Goal: Task Accomplishment & Management: Manage account settings

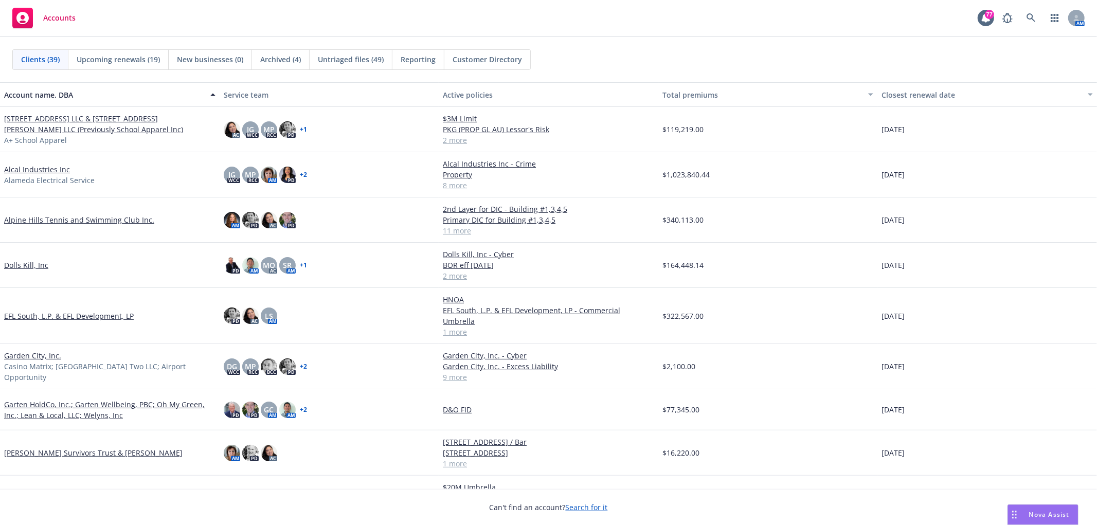
click at [1041, 19] on div "AM" at bounding box center [1040, 18] width 87 height 21
click at [1027, 19] on icon at bounding box center [1030, 17] width 9 height 9
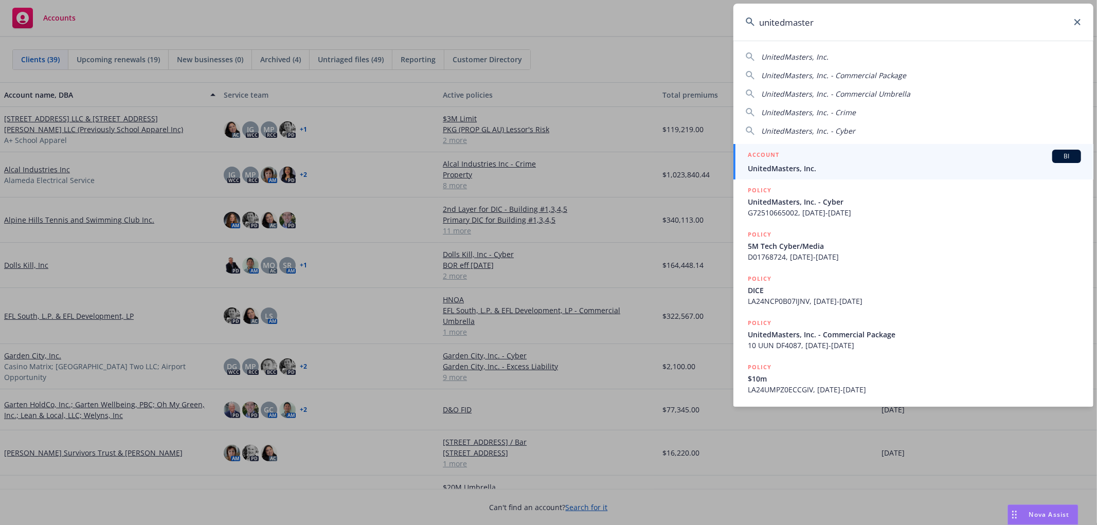
type input "unitedmaster"
click at [944, 171] on span "UnitedMasters, Inc." at bounding box center [914, 168] width 333 height 11
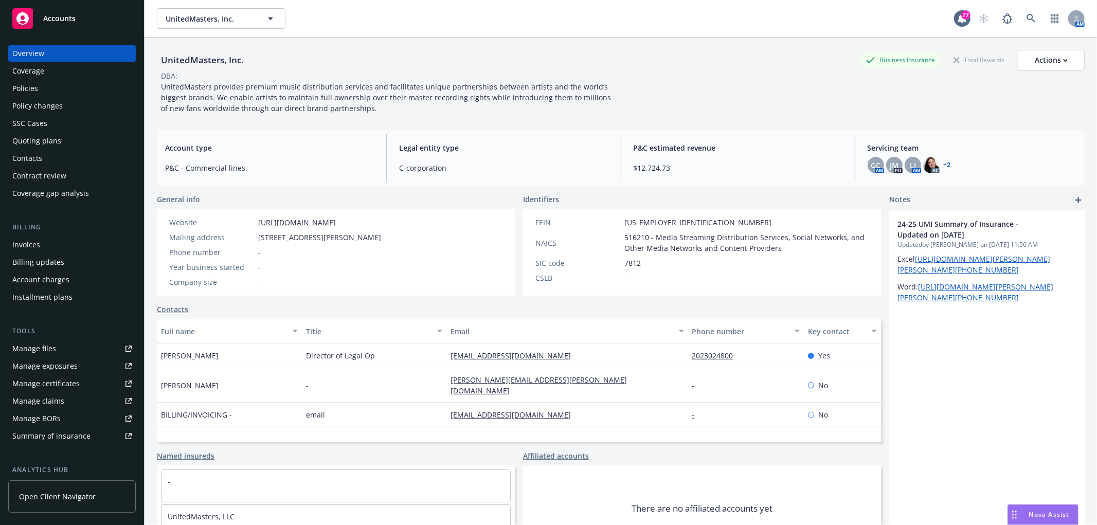
click at [36, 139] on div "Quoting plans" at bounding box center [36, 141] width 49 height 16
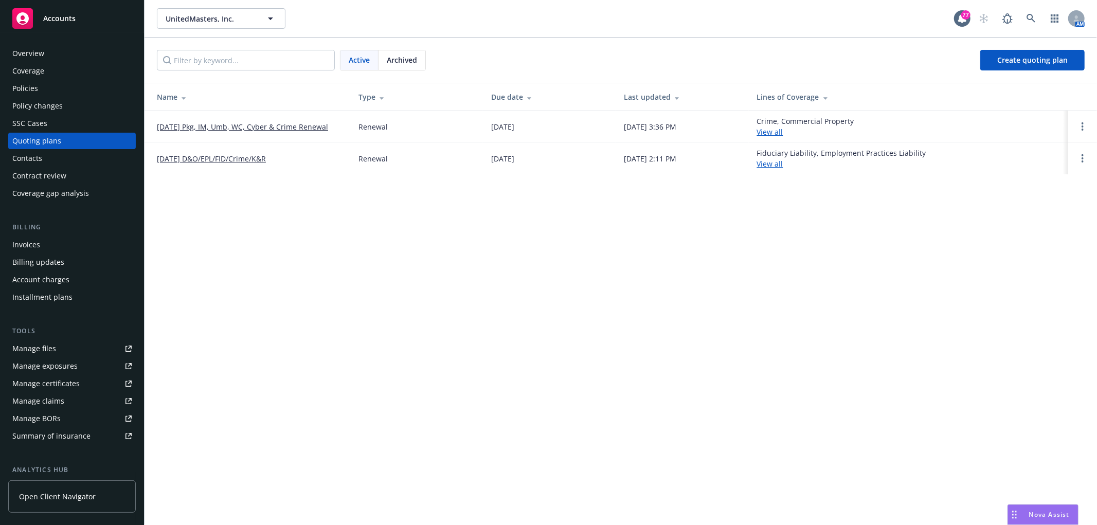
click at [266, 125] on link "[DATE] Pkg, IM, Umb, WC, Cyber & Crime Renewal" at bounding box center [242, 126] width 171 height 11
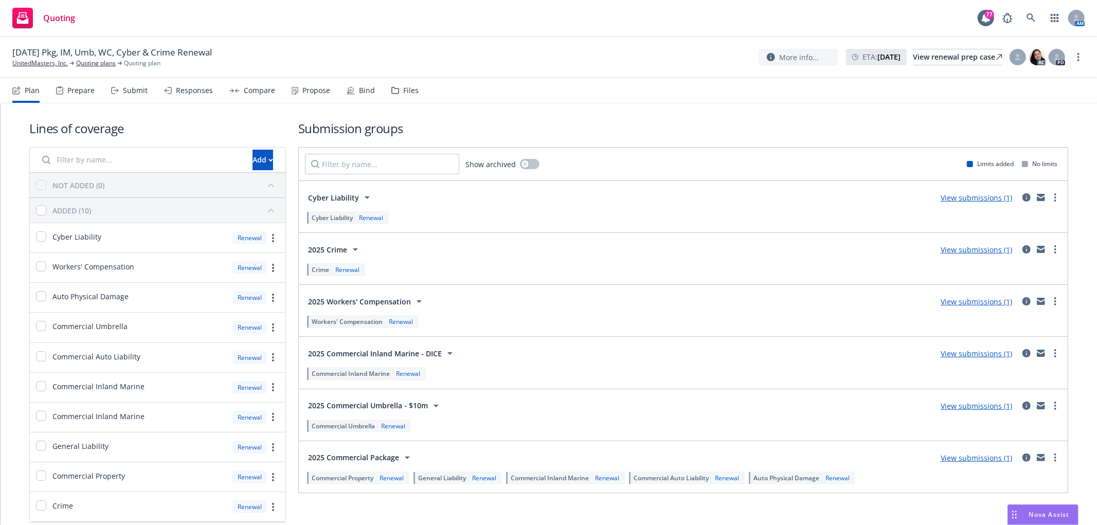
click at [364, 88] on div "Bind" at bounding box center [367, 90] width 16 height 8
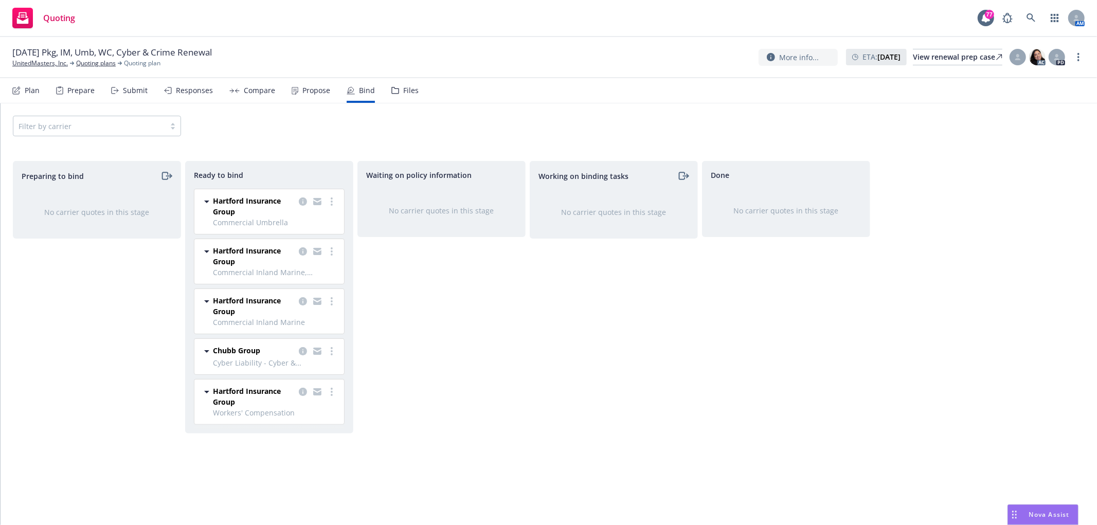
click at [1044, 507] on div "Nova Assist" at bounding box center [1043, 515] width 70 height 20
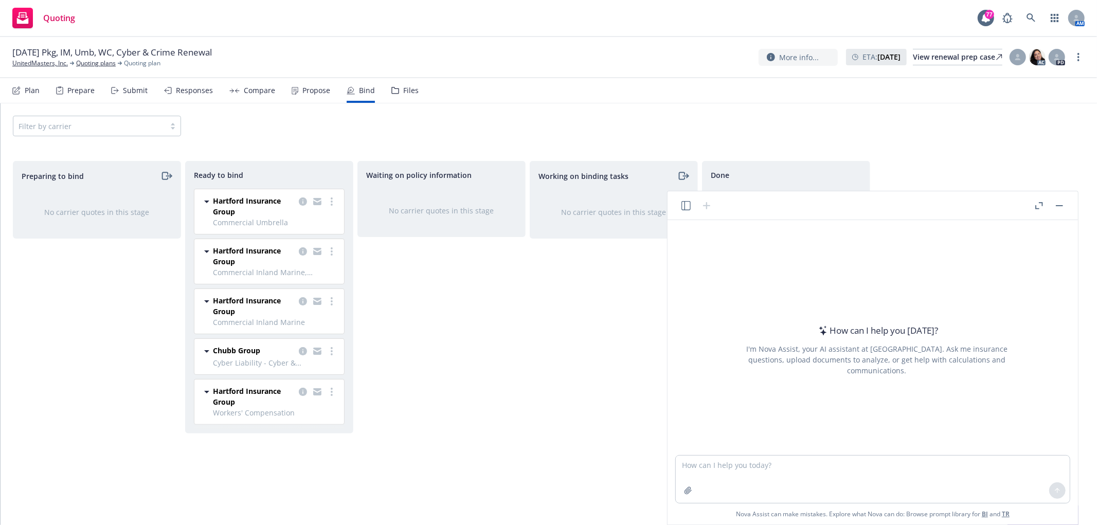
click at [567, 352] on div "Working on binding tasks No carrier quotes in this stage" at bounding box center [614, 332] width 168 height 342
click at [1059, 203] on button "button" at bounding box center [1059, 206] width 12 height 12
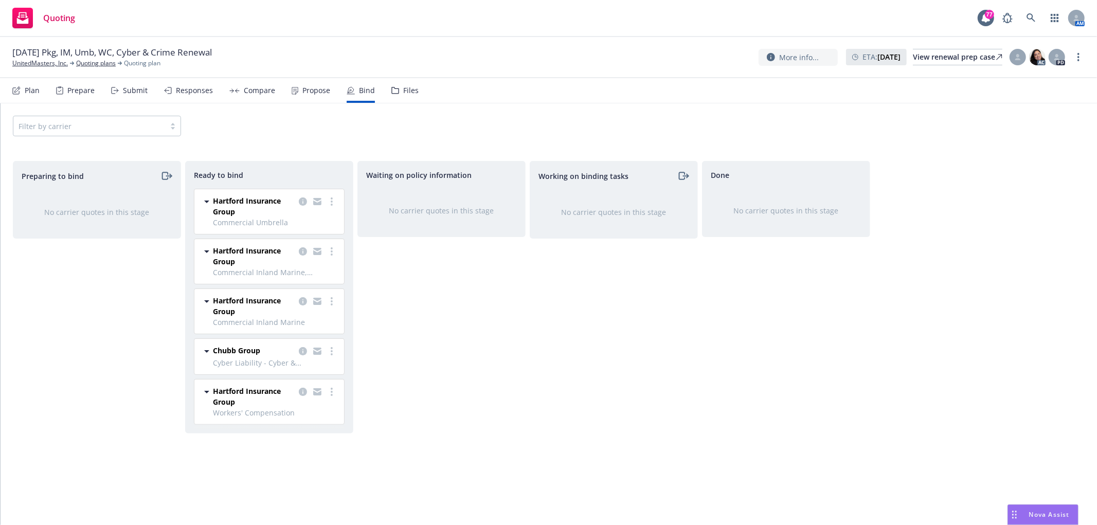
click at [534, 386] on div "Working on binding tasks No carrier quotes in this stage" at bounding box center [614, 332] width 168 height 342
click at [331, 197] on icon "more" at bounding box center [332, 201] width 2 height 8
click at [322, 218] on link "Log bind order" at bounding box center [290, 222] width 93 height 21
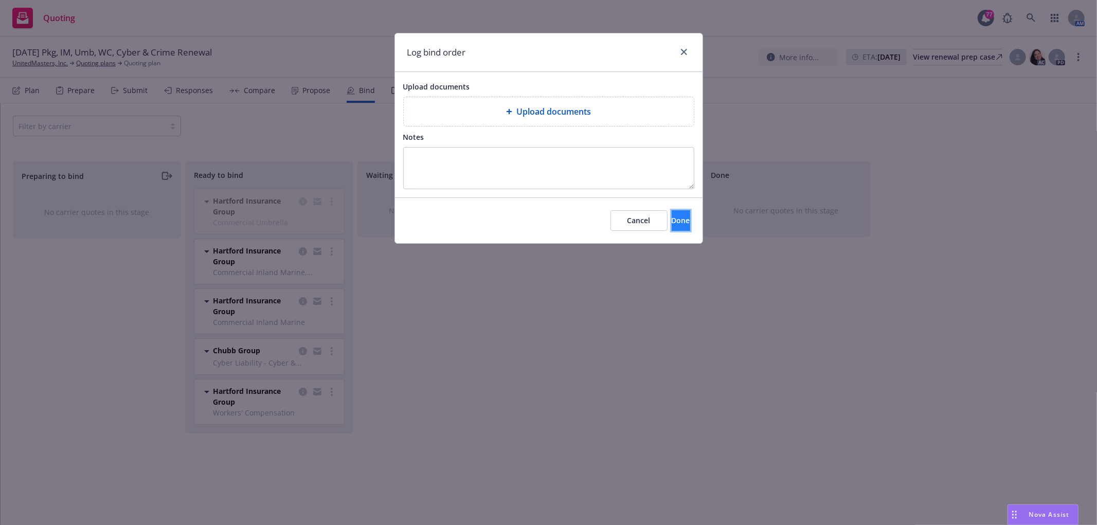
click at [672, 224] on span "Done" at bounding box center [681, 220] width 19 height 10
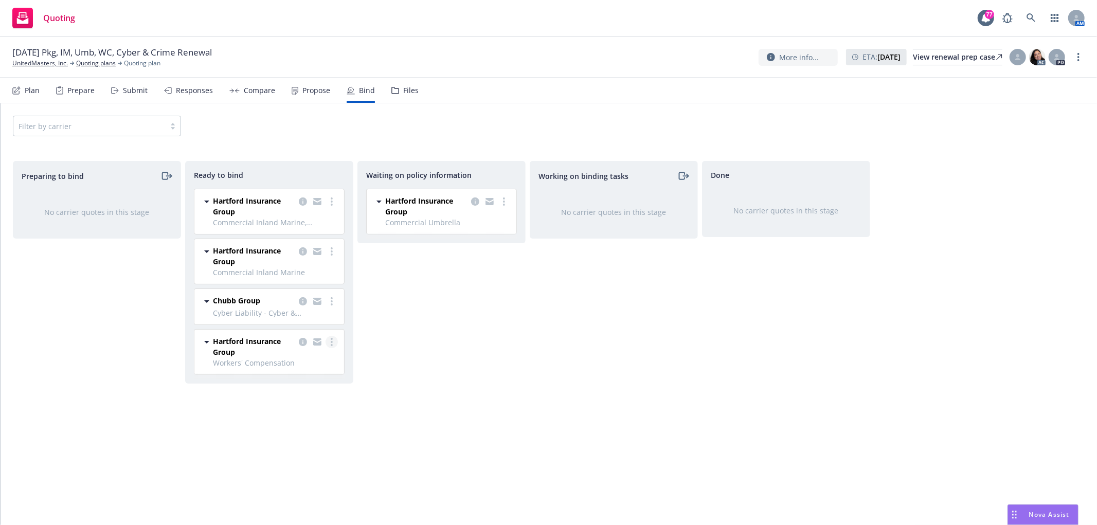
click at [332, 342] on circle "more" at bounding box center [332, 342] width 2 height 2
click at [331, 359] on link "Log bind order" at bounding box center [290, 363] width 93 height 21
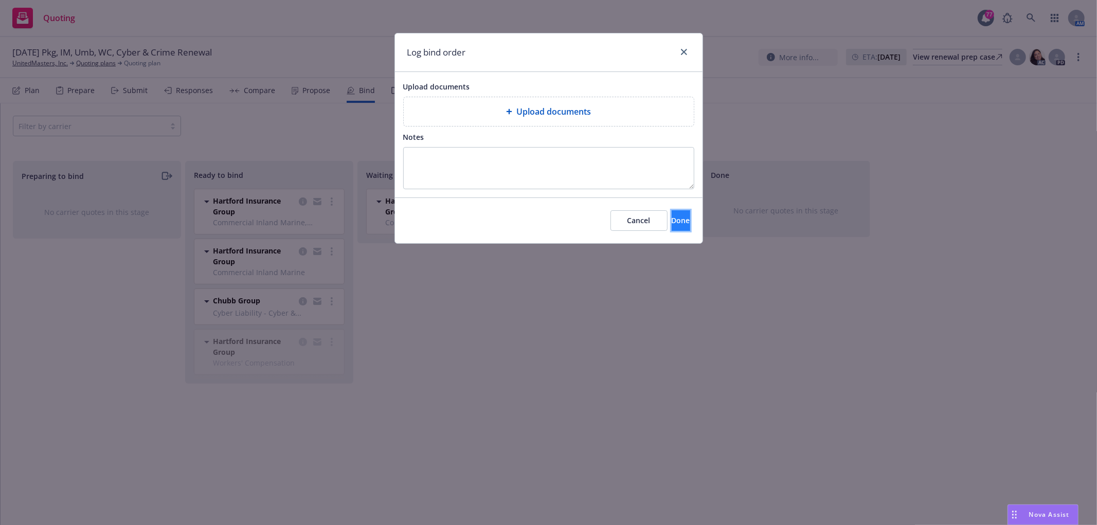
click at [680, 227] on button "Done" at bounding box center [681, 220] width 19 height 21
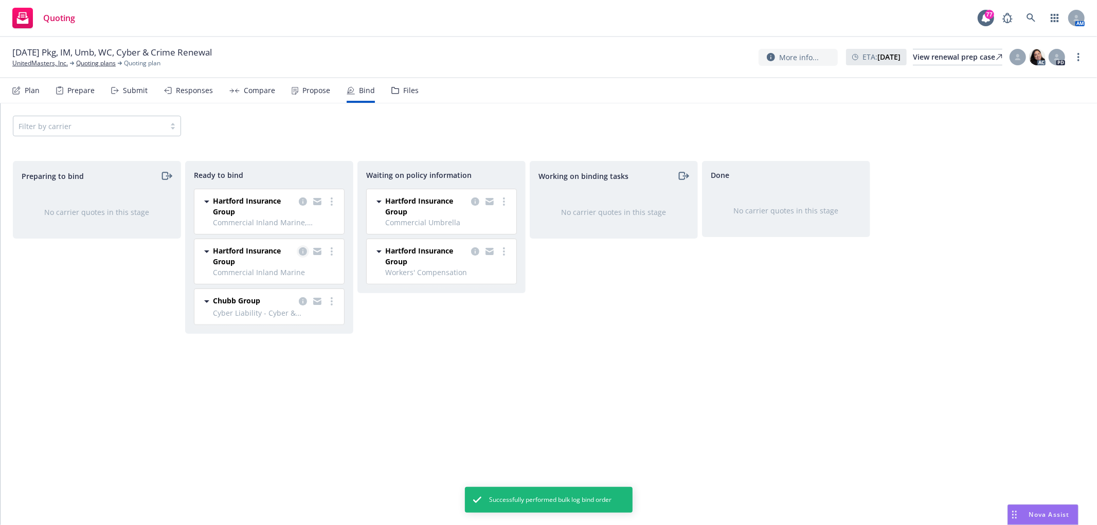
click at [300, 252] on icon "copy logging email" at bounding box center [303, 251] width 8 height 8
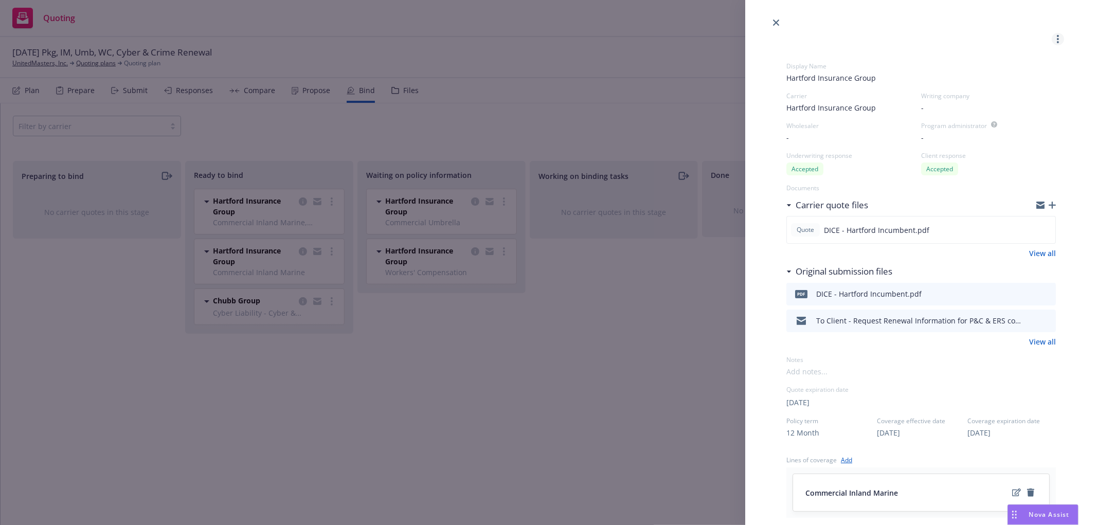
click at [1052, 37] on link "more" at bounding box center [1058, 39] width 12 height 12
click at [779, 22] on link "close" at bounding box center [776, 22] width 12 height 12
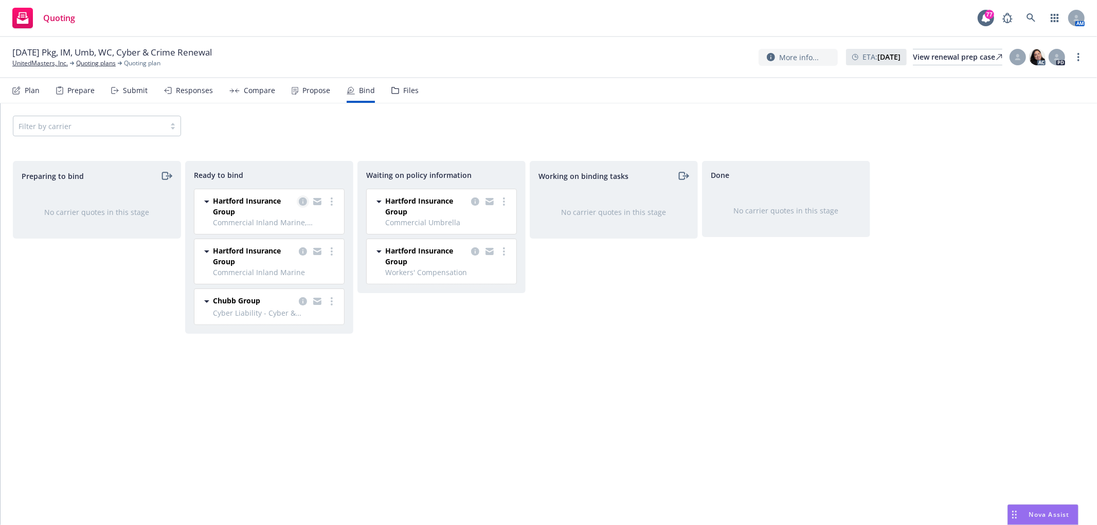
click at [304, 201] on icon "copy logging email" at bounding box center [303, 201] width 8 height 8
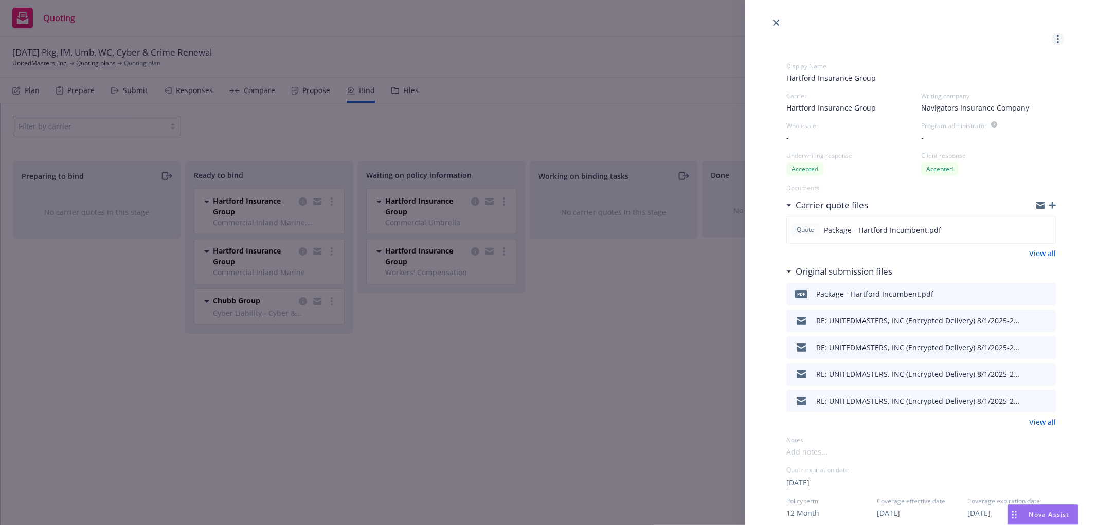
click at [1052, 35] on link "more" at bounding box center [1058, 39] width 12 height 12
click at [1040, 60] on link "Log bind order" at bounding box center [1016, 65] width 93 height 21
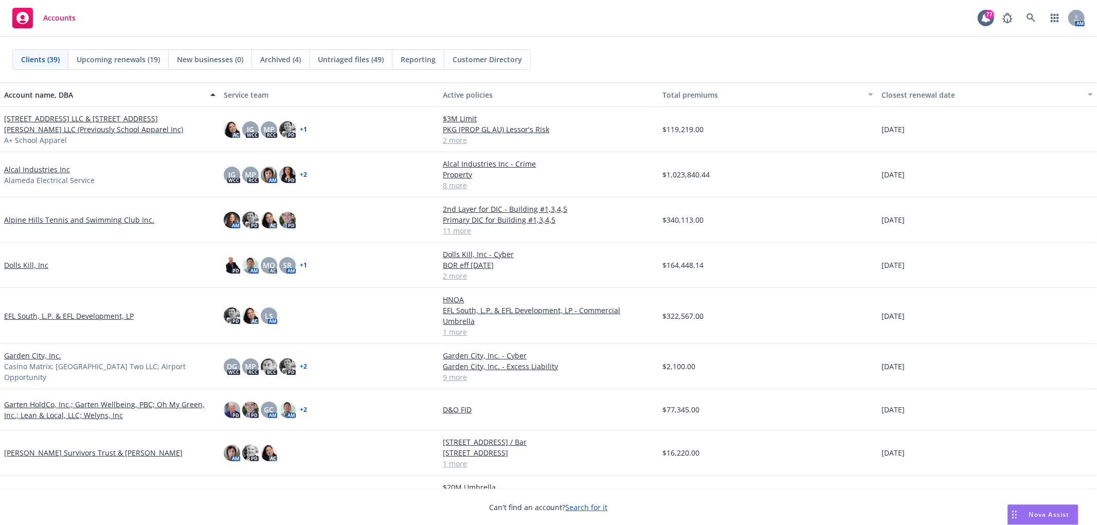
click at [1049, 517] on span "Nova Assist" at bounding box center [1049, 514] width 41 height 9
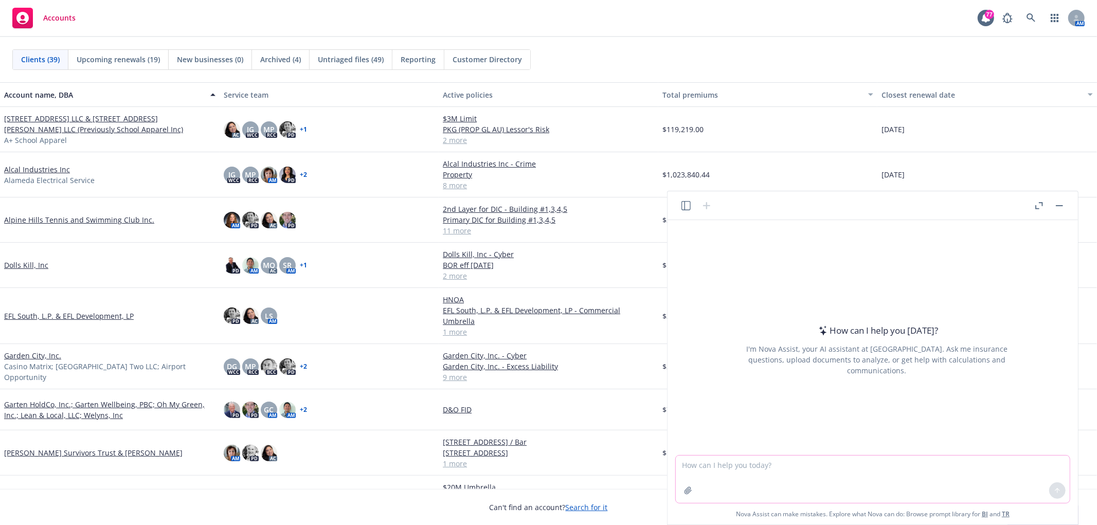
click at [907, 479] on textarea at bounding box center [873, 479] width 394 height 47
type textarea "Do you know what a terrorism rejection form is?"
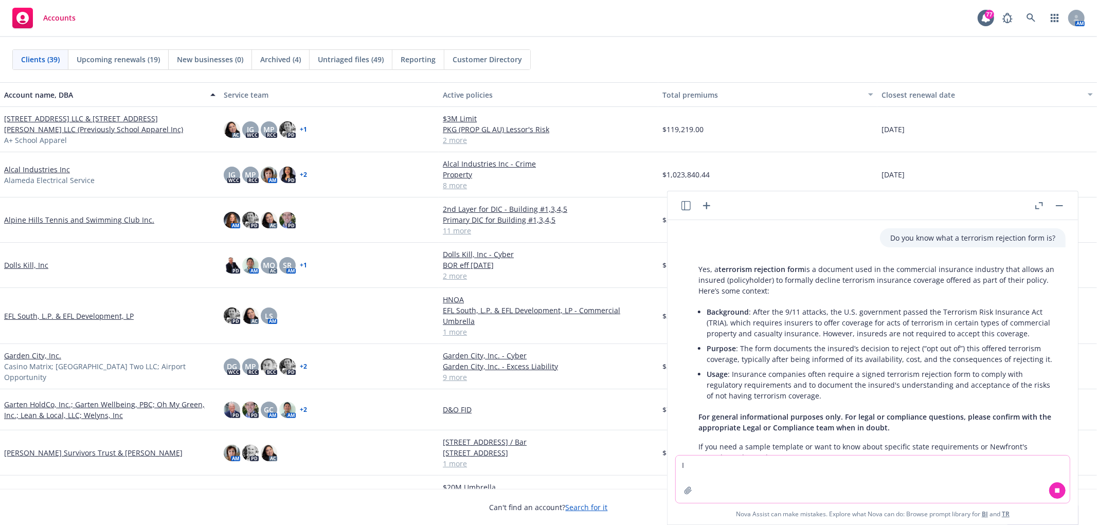
type textarea "I"
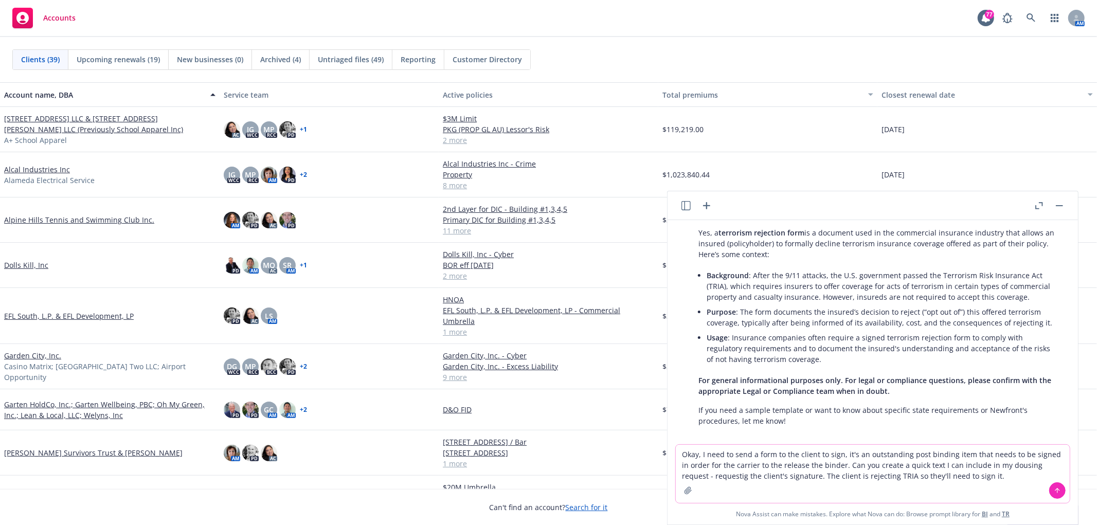
type textarea "Okay, I need to send a form to the client to sign, it's an outstanding post bin…"
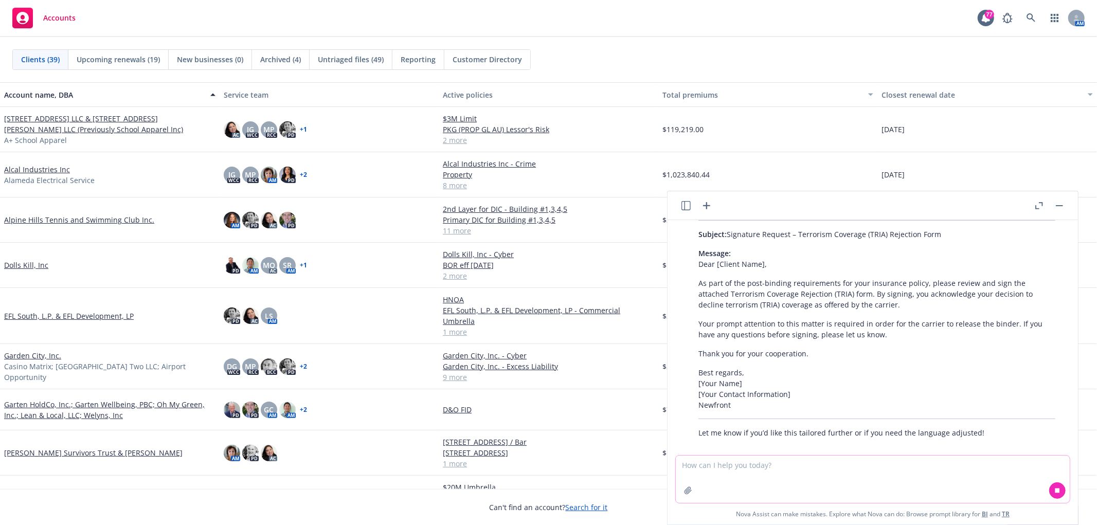
scroll to position [357, 0]
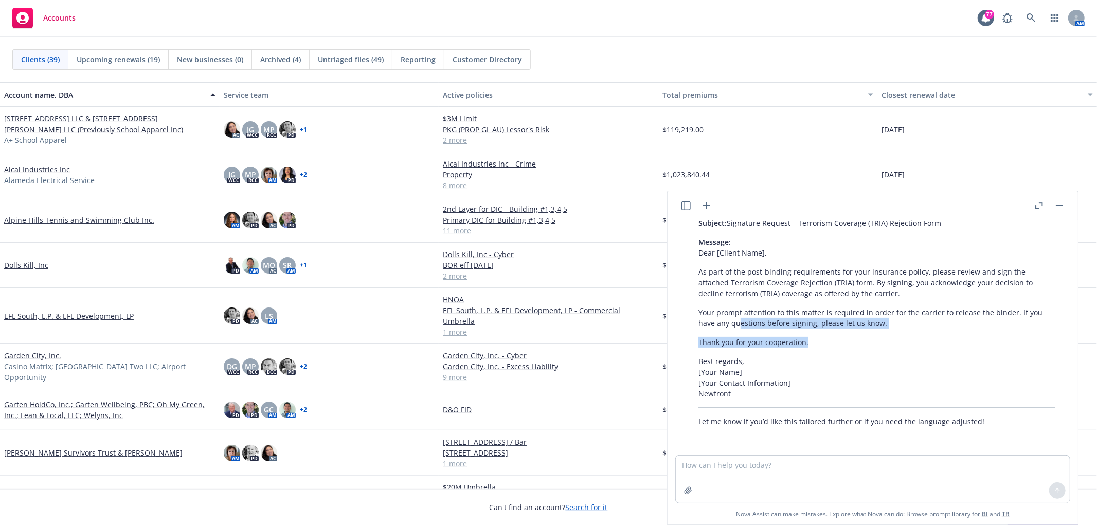
drag, startPoint x: 806, startPoint y: 339, endPoint x: 737, endPoint y: 318, distance: 72.2
click at [737, 318] on div "Certainly! Here’s a concise, professional message you can include in your DocuS…" at bounding box center [876, 308] width 377 height 245
drag, startPoint x: 789, startPoint y: 287, endPoint x: 804, endPoint y: 288, distance: 15.0
click at [790, 287] on p "As part of the post-binding requirements for your insurance policy, please revi…" at bounding box center [876, 282] width 357 height 32
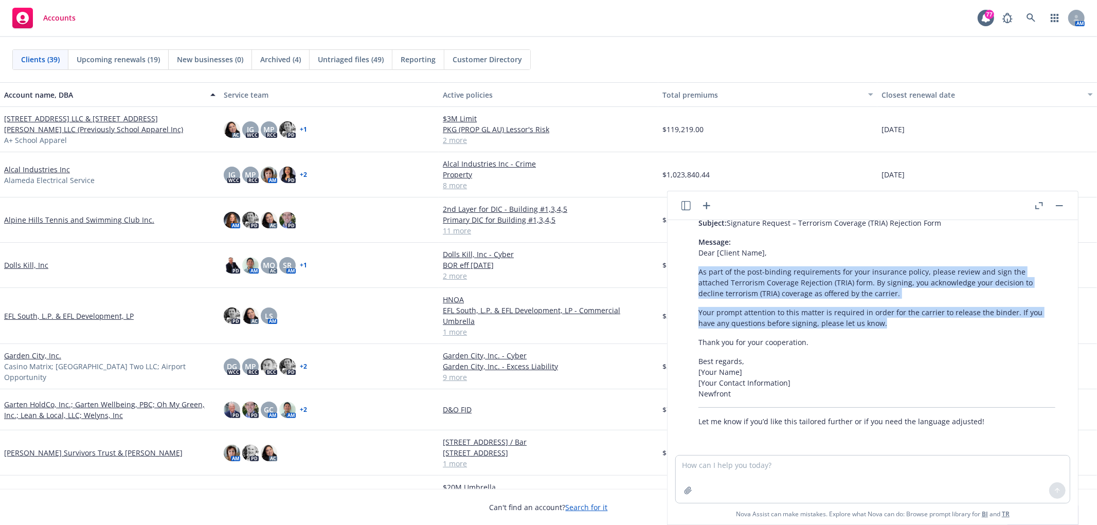
drag, startPoint x: 888, startPoint y: 322, endPoint x: 690, endPoint y: 274, distance: 204.4
click at [690, 274] on div "Certainly! Here’s a concise, professional message you can include in your DocuS…" at bounding box center [876, 308] width 377 height 245
click at [1058, 205] on icon "button" at bounding box center [1059, 205] width 7 height 1
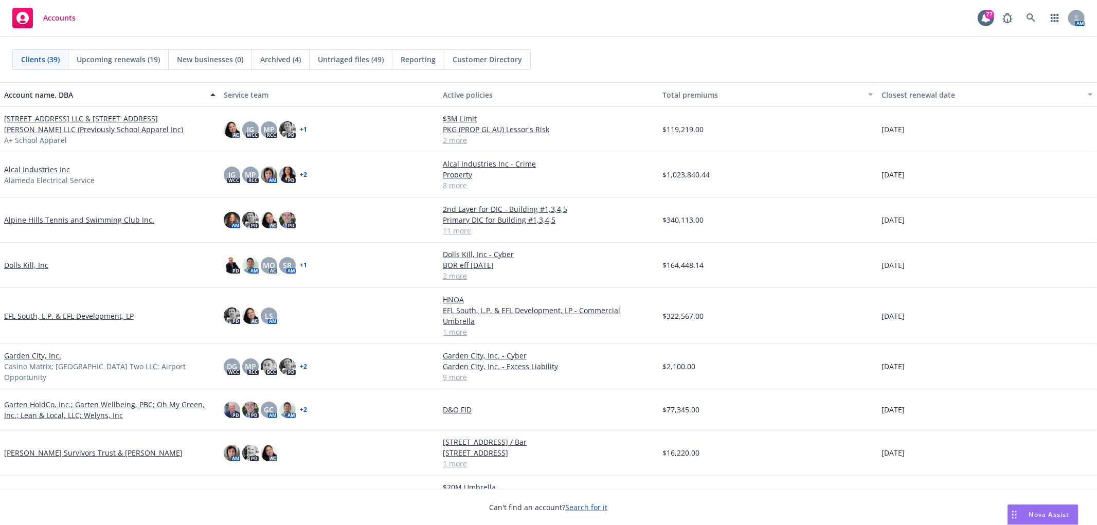
click at [1058, 511] on span "Nova Assist" at bounding box center [1049, 514] width 41 height 9
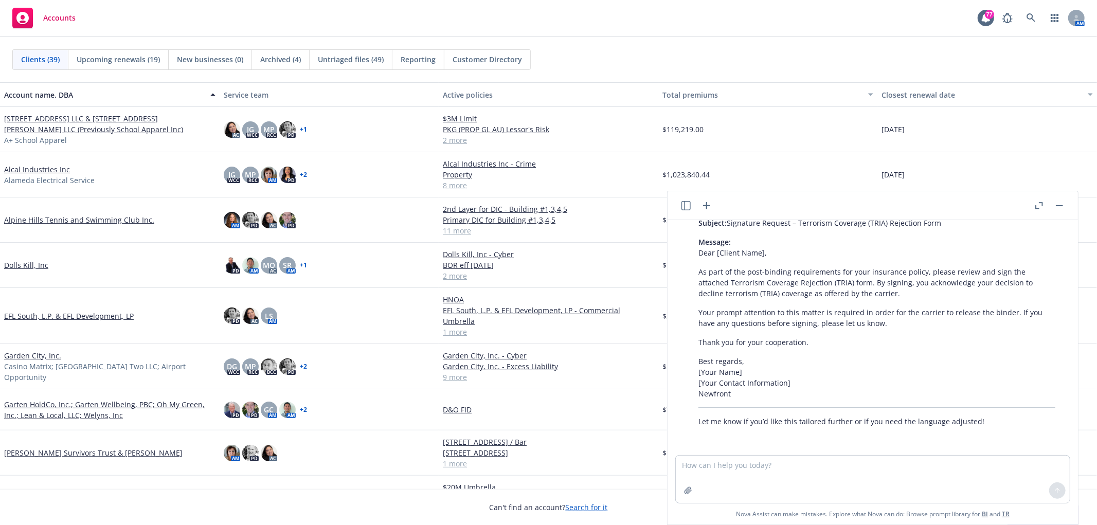
click at [1045, 208] on div at bounding box center [1049, 206] width 33 height 12
click at [1035, 202] on icon "button" at bounding box center [1039, 205] width 8 height 7
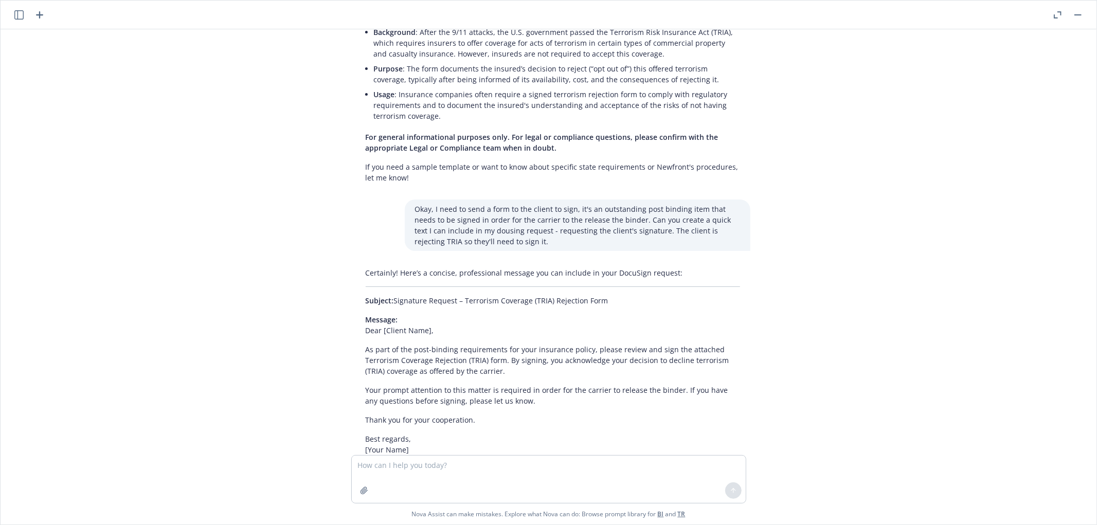
scroll to position [167, 0]
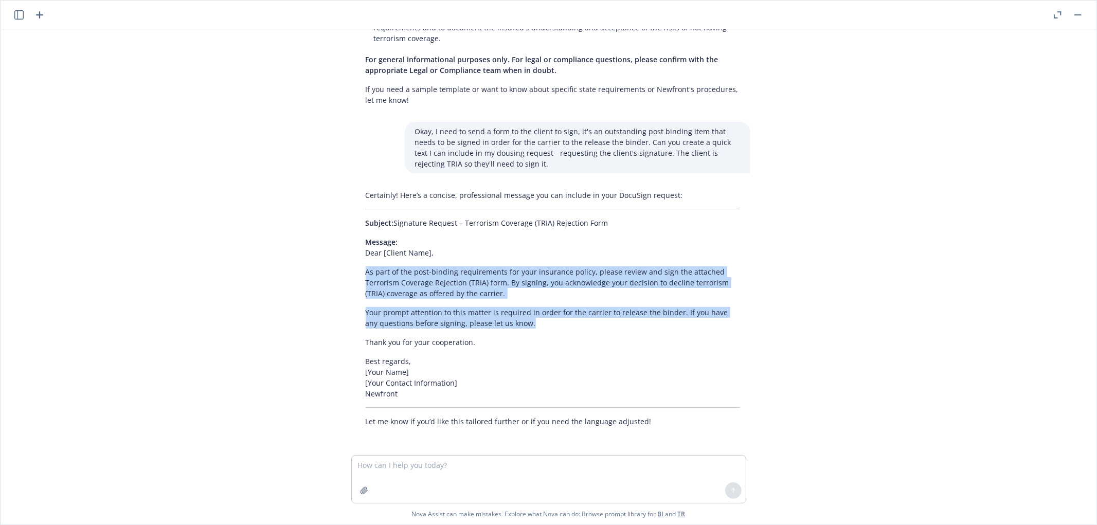
drag, startPoint x: 362, startPoint y: 268, endPoint x: 520, endPoint y: 321, distance: 167.0
click at [520, 321] on div "Certainly! Here’s a concise, professional message you can include in your DocuS…" at bounding box center [552, 308] width 395 height 245
copy div "As part of the post-binding requirements for your insurance policy, please revi…"
click at [1075, 13] on button "button" at bounding box center [1078, 15] width 12 height 12
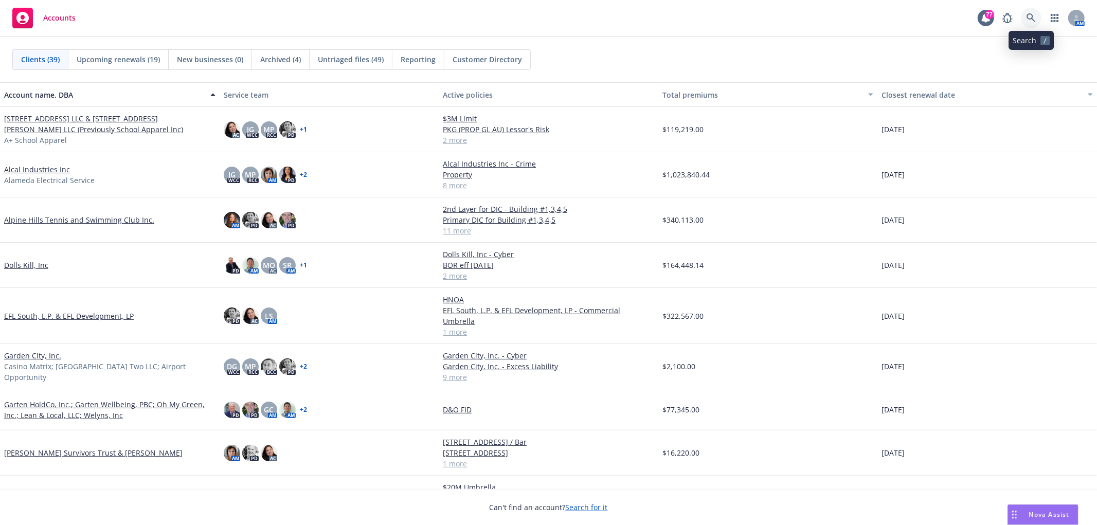
click at [1038, 21] on link at bounding box center [1031, 18] width 21 height 21
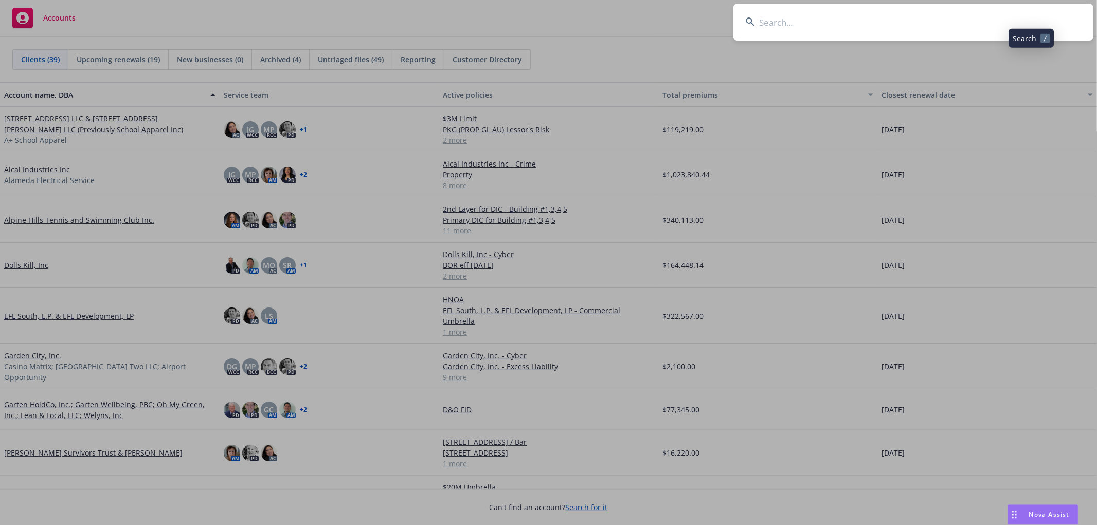
click at [897, 29] on input at bounding box center [913, 22] width 360 height 37
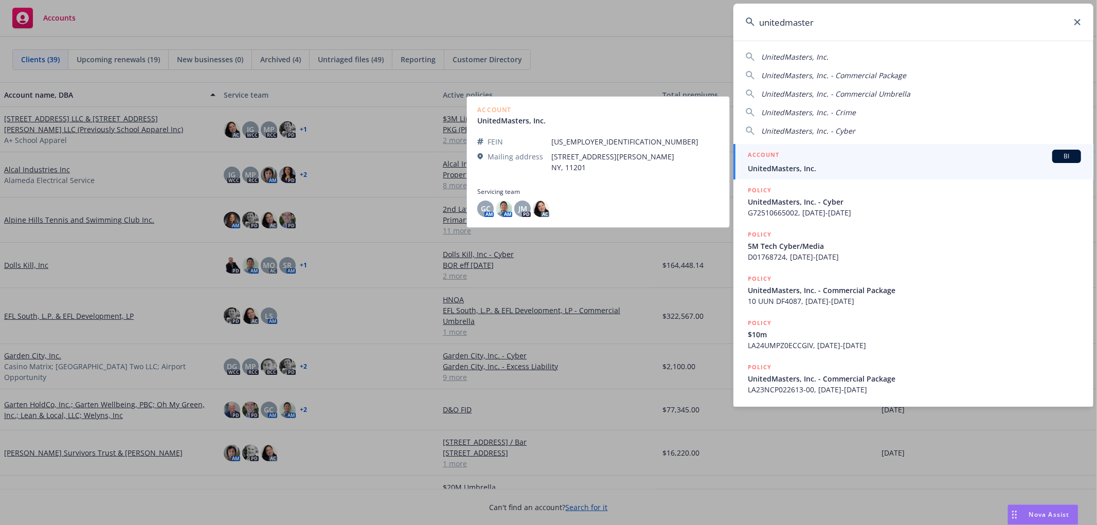
type input "unitedmaster"
click at [807, 166] on span "UnitedMasters, Inc." at bounding box center [914, 168] width 333 height 11
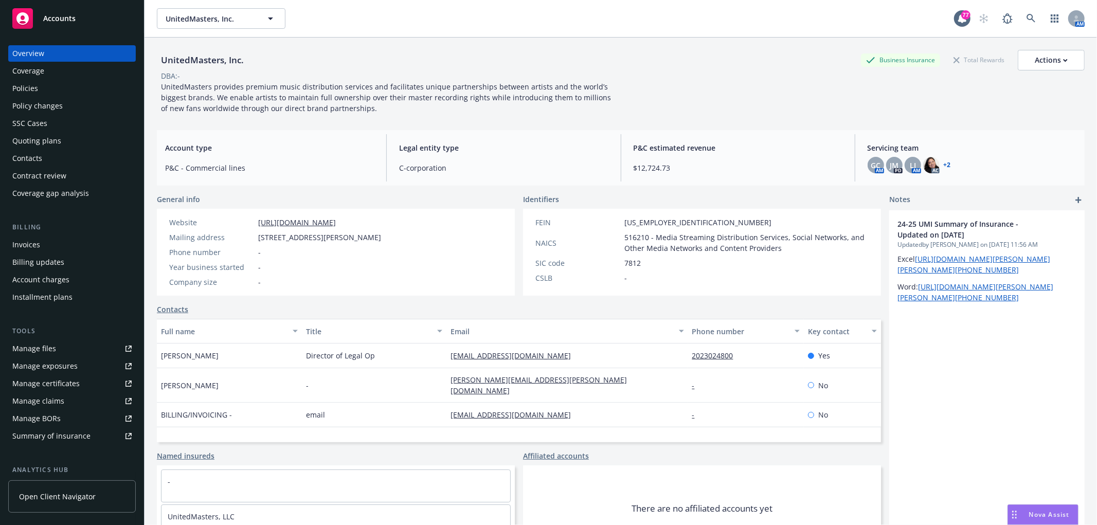
click at [66, 90] on div "Policies" at bounding box center [71, 88] width 119 height 16
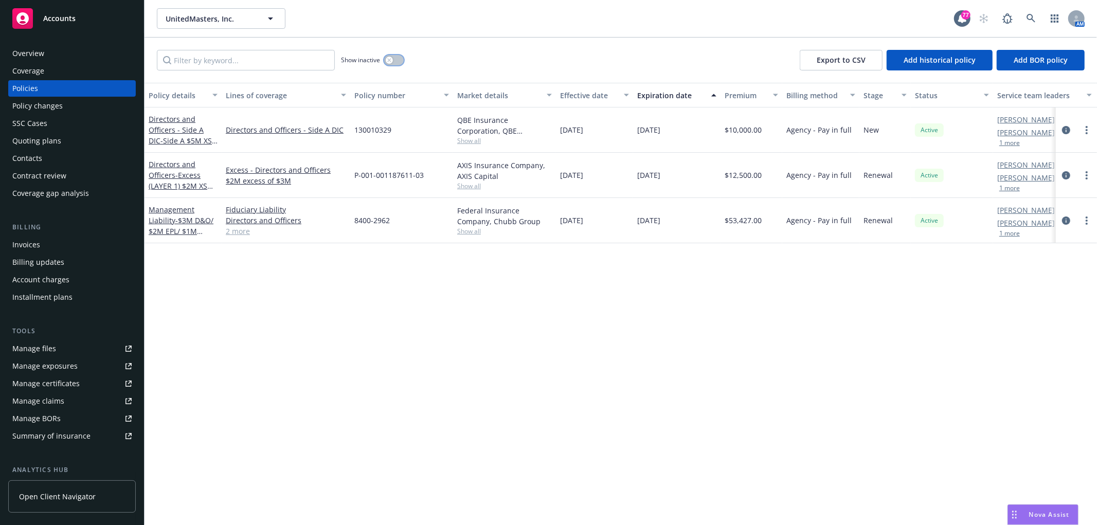
click at [400, 58] on button "button" at bounding box center [394, 60] width 20 height 10
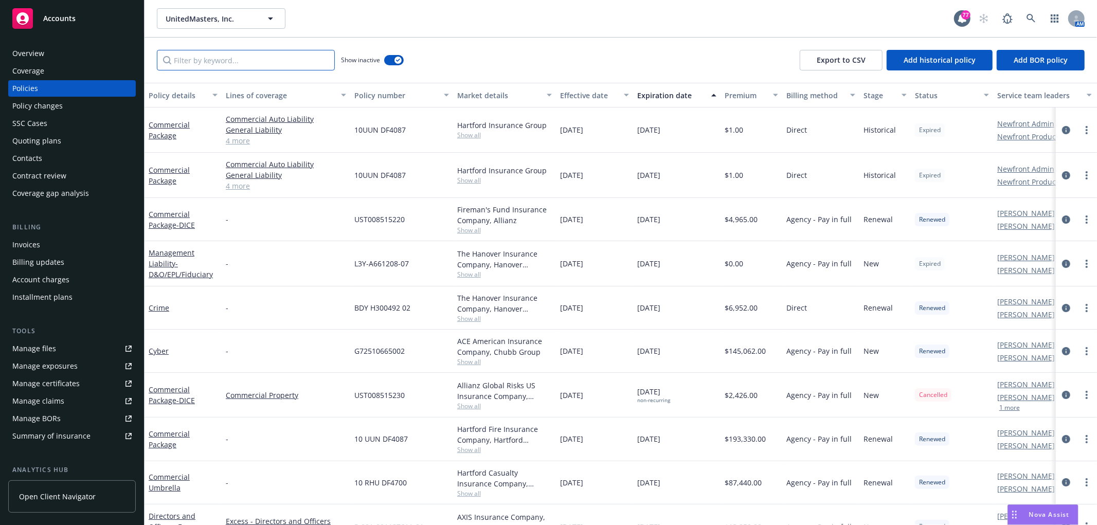
click at [247, 61] on input "Filter by keyword..." at bounding box center [246, 60] width 178 height 21
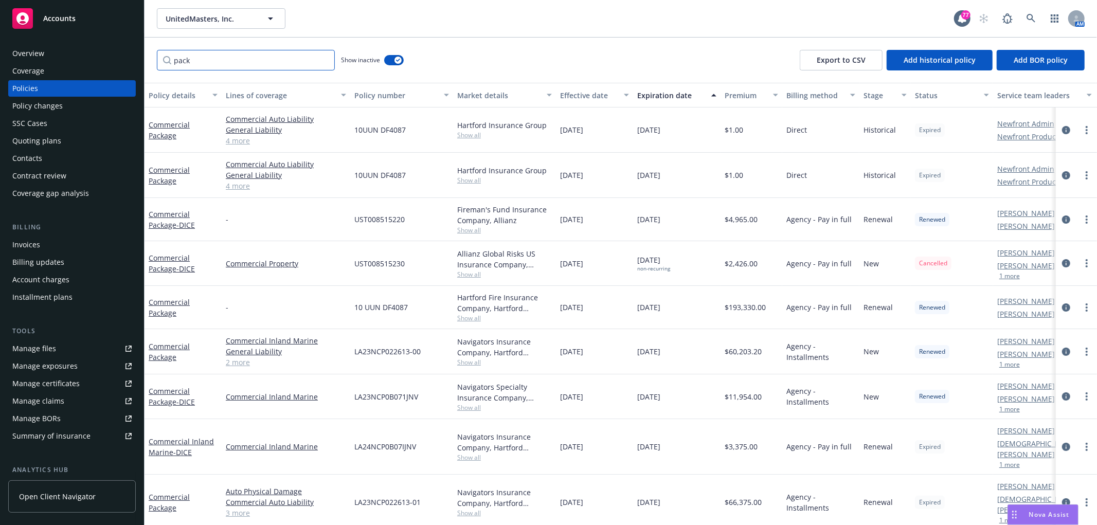
type input "pack"
click at [666, 91] on div "Expiration date" at bounding box center [671, 95] width 68 height 11
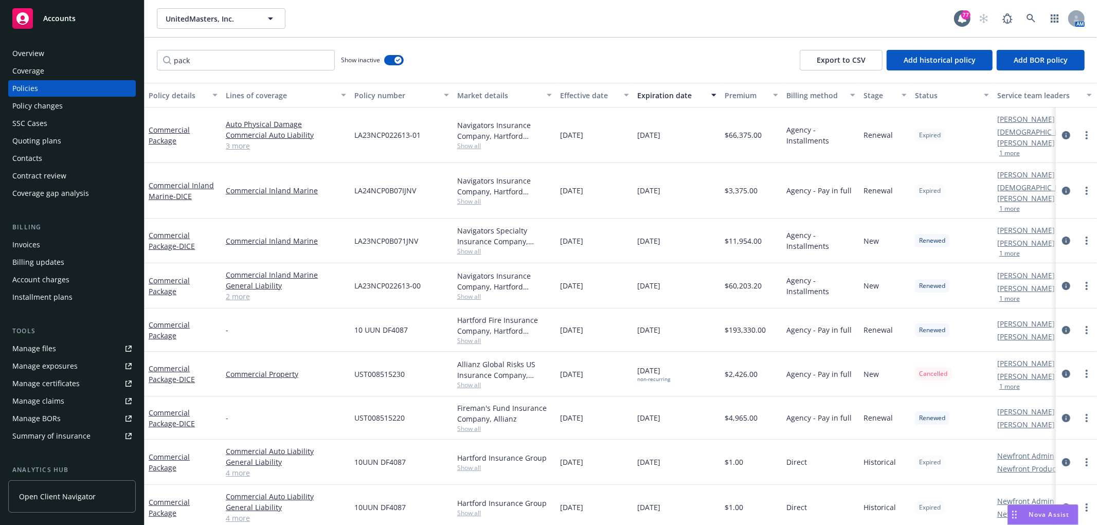
click at [229, 142] on link "3 more" at bounding box center [286, 145] width 120 height 11
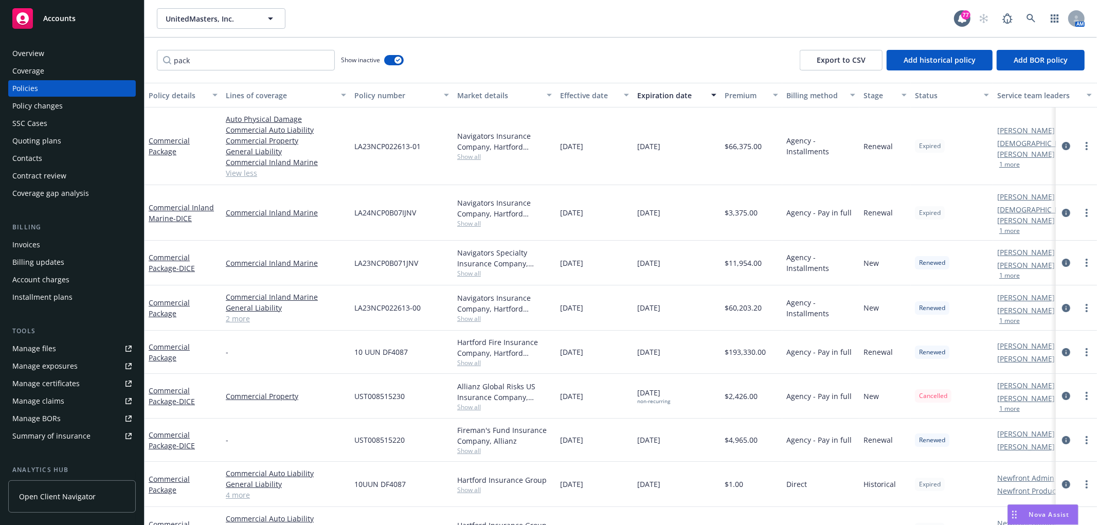
click at [63, 135] on div "Quoting plans" at bounding box center [71, 141] width 119 height 16
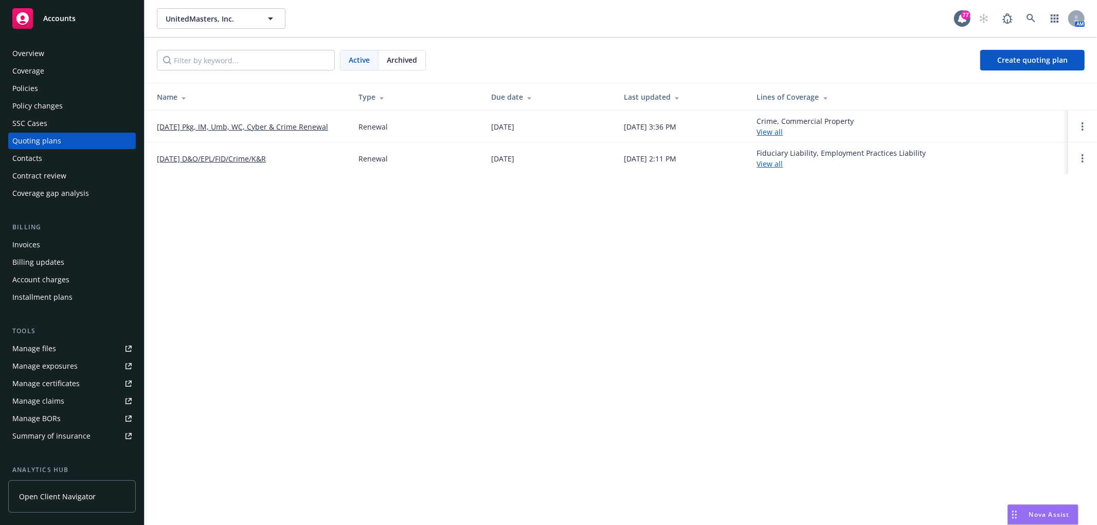
click at [211, 125] on link "[DATE] Pkg, IM, Umb, WC, Cyber & Crime Renewal" at bounding box center [242, 126] width 171 height 11
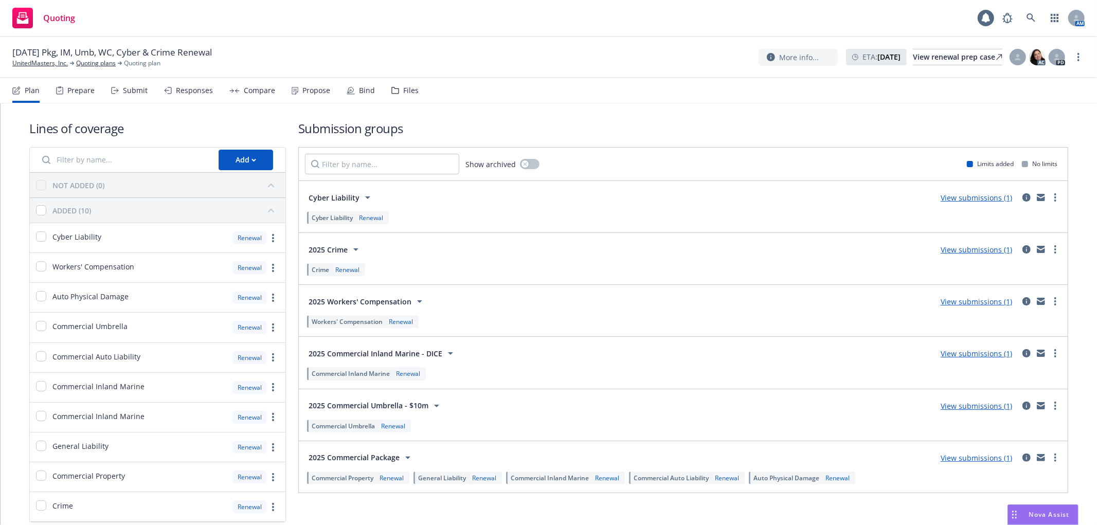
click at [333, 86] on div "Plan Prepare Submit Responses Compare Propose Bind Files" at bounding box center [215, 90] width 406 height 25
click at [359, 86] on div "Bind" at bounding box center [367, 90] width 16 height 8
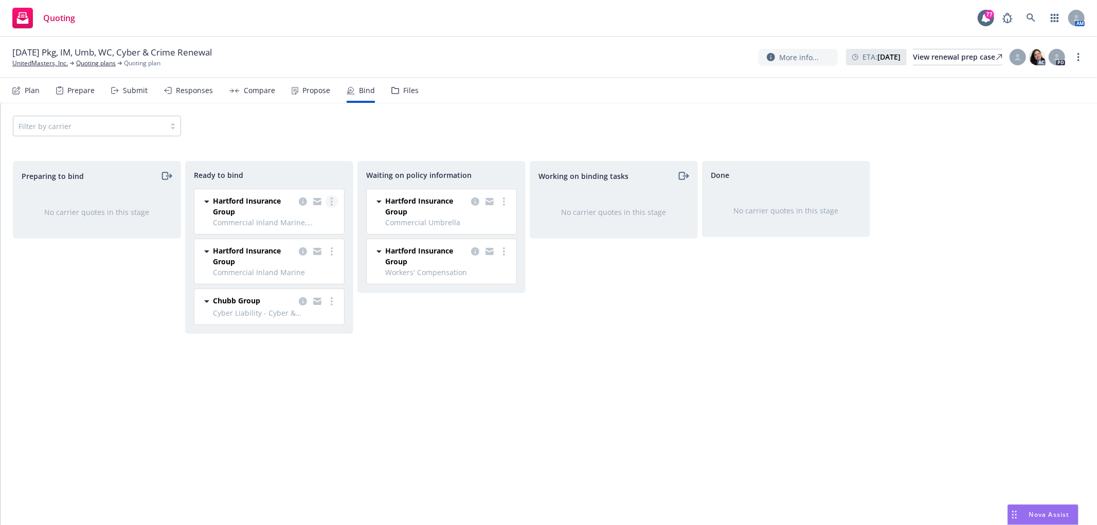
click at [332, 202] on circle "more" at bounding box center [332, 202] width 2 height 2
click at [299, 220] on span "Log bind order" at bounding box center [282, 223] width 76 height 10
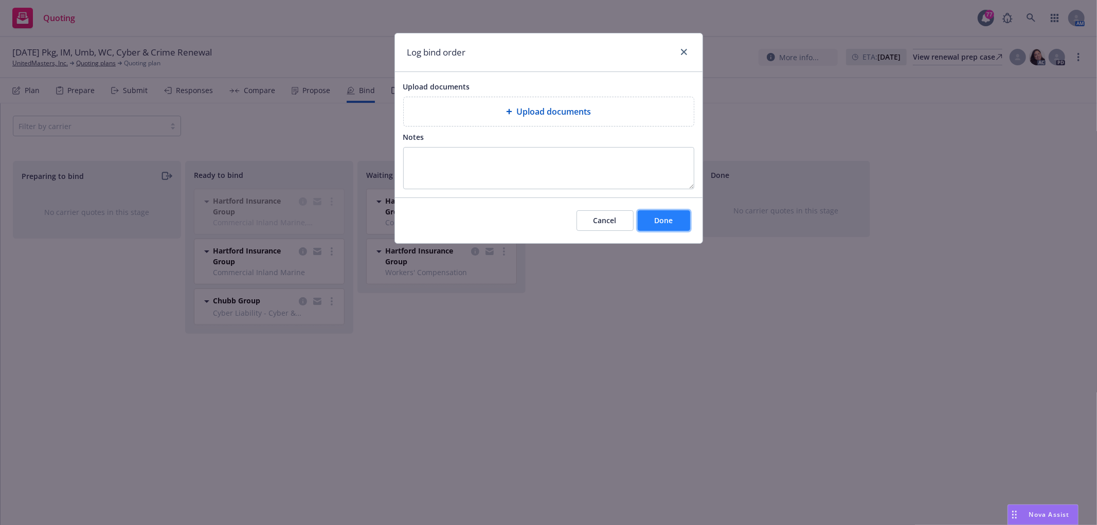
click at [672, 222] on span "Done" at bounding box center [664, 220] width 19 height 10
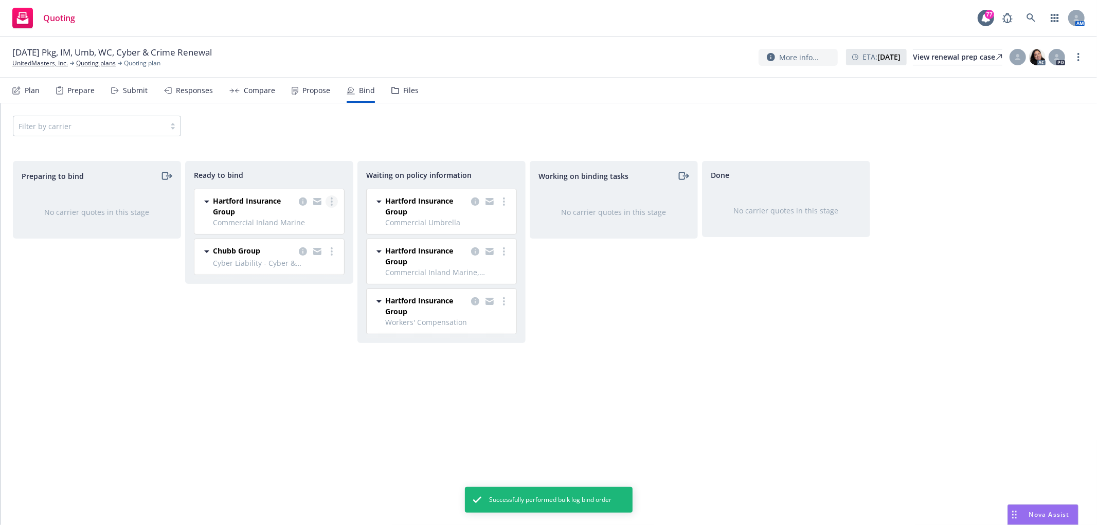
click at [332, 199] on circle "more" at bounding box center [332, 198] width 2 height 2
click at [309, 223] on span "Log bind order" at bounding box center [282, 223] width 76 height 10
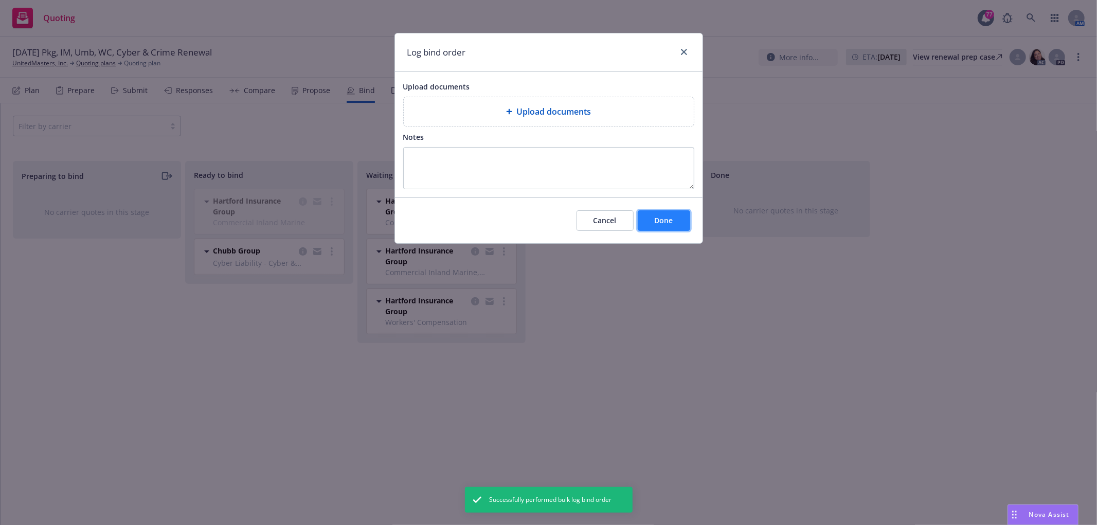
click at [672, 222] on span "Done" at bounding box center [664, 220] width 19 height 10
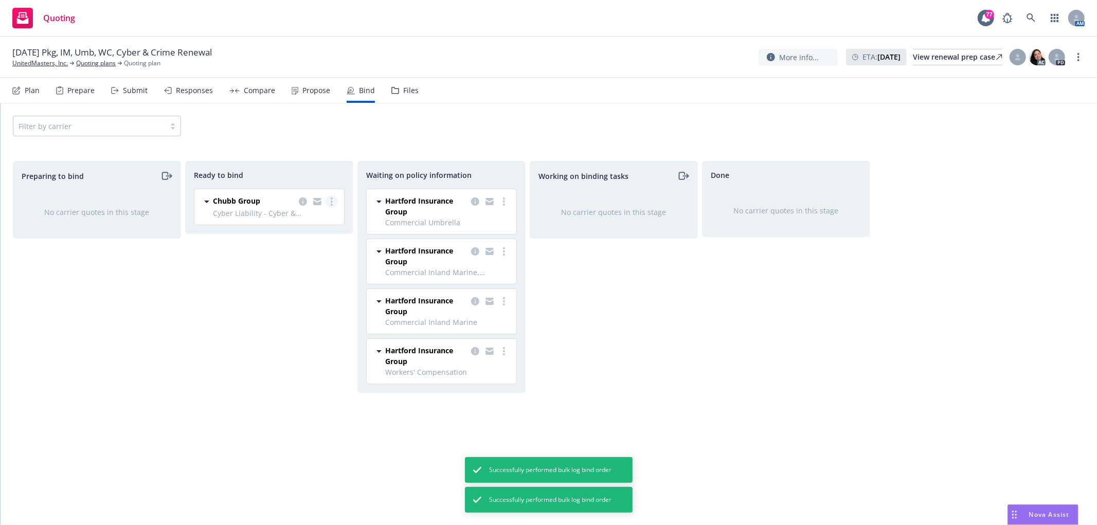
click at [336, 199] on link "more" at bounding box center [332, 201] width 12 height 12
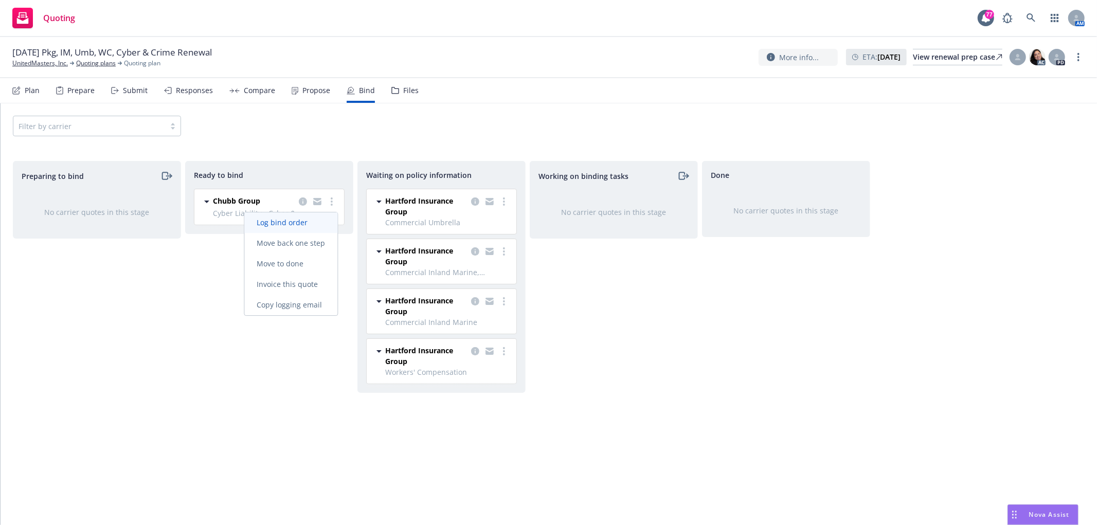
click at [320, 225] on link "Log bind order" at bounding box center [290, 222] width 93 height 21
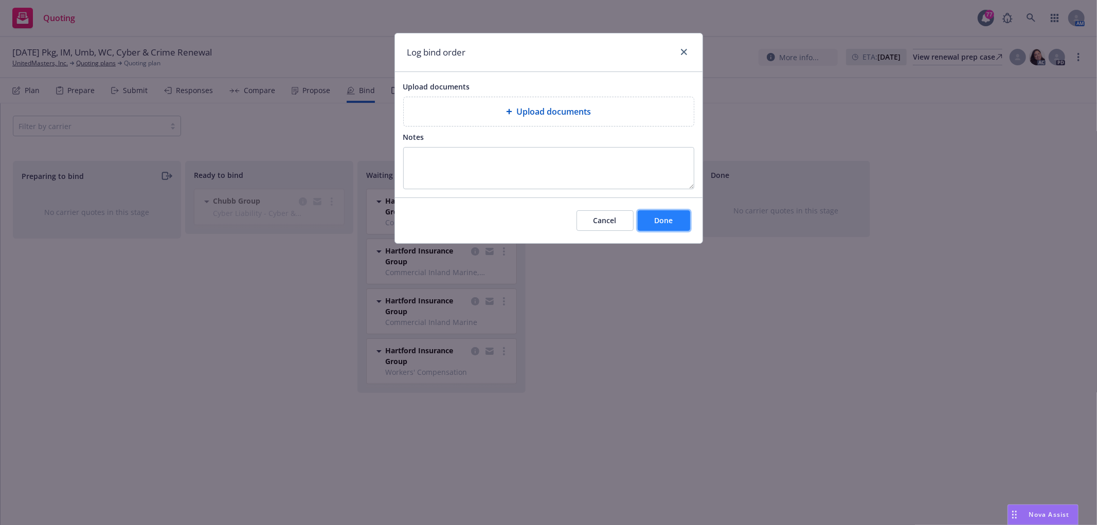
click at [682, 223] on button "Done" at bounding box center [664, 220] width 52 height 21
